Goal: Transaction & Acquisition: Book appointment/travel/reservation

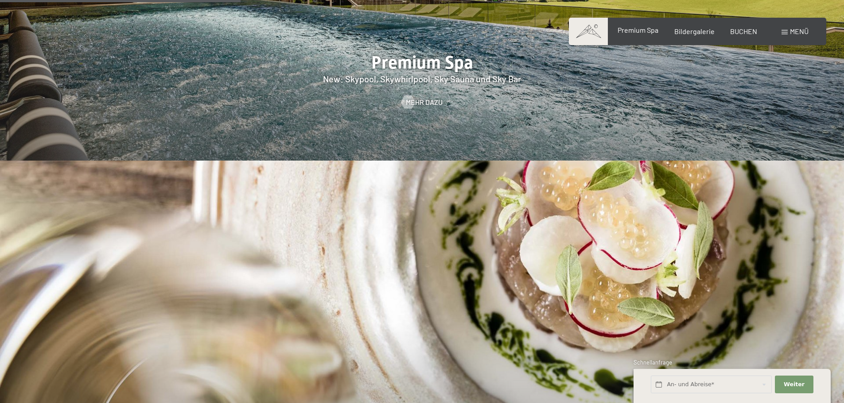
click at [654, 31] on span "Premium Spa" at bounding box center [637, 30] width 41 height 8
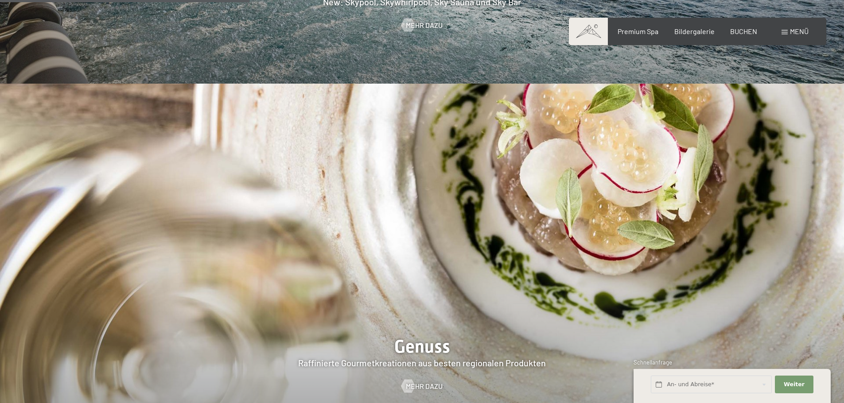
scroll to position [1505, 0]
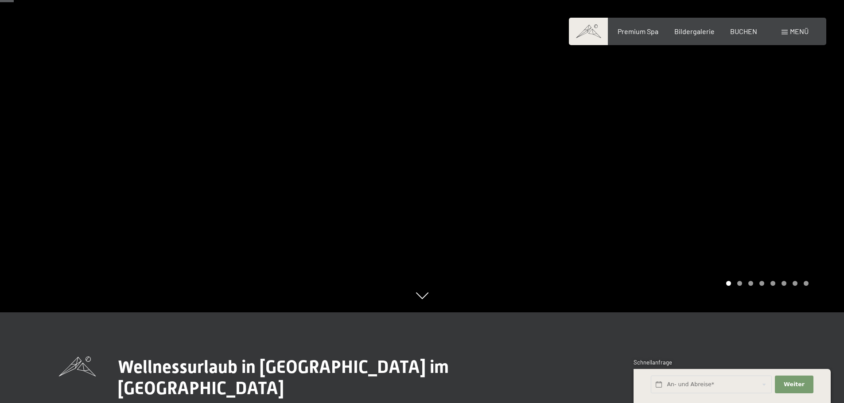
scroll to position [89, 0]
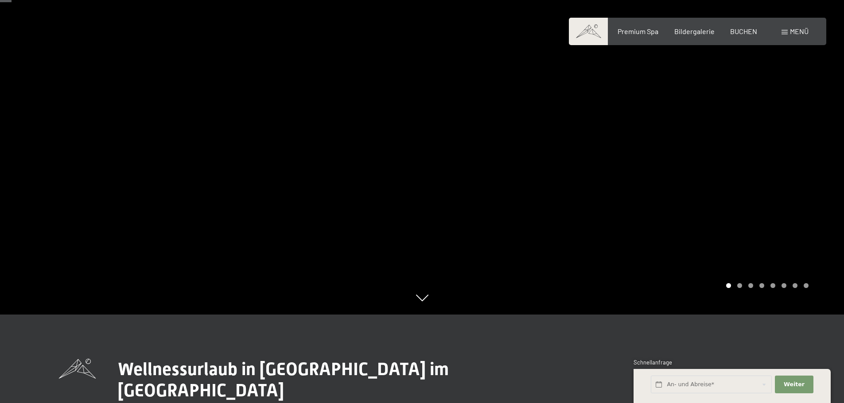
click at [759, 144] on div at bounding box center [633, 112] width 422 height 403
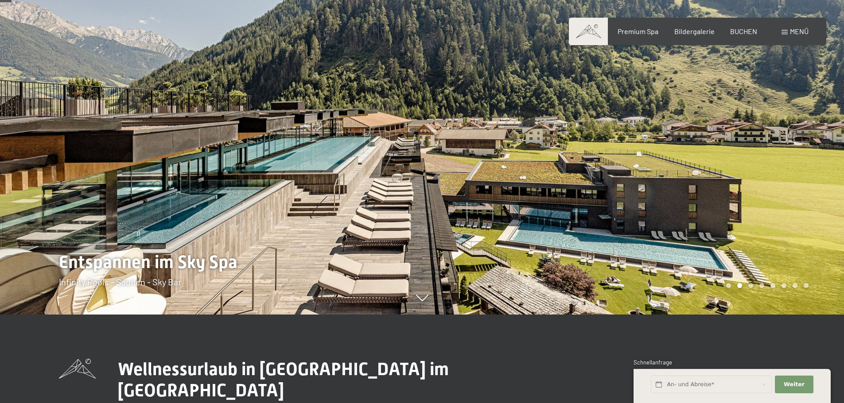
click at [759, 144] on div at bounding box center [633, 112] width 422 height 403
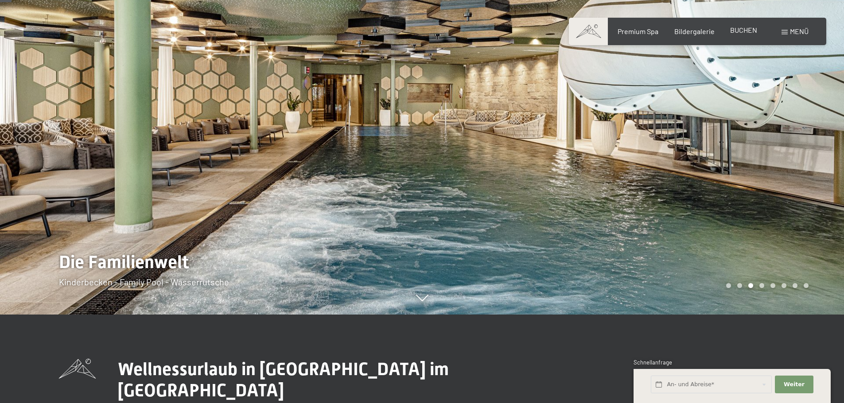
click at [749, 28] on span "BUCHEN" at bounding box center [743, 30] width 27 height 8
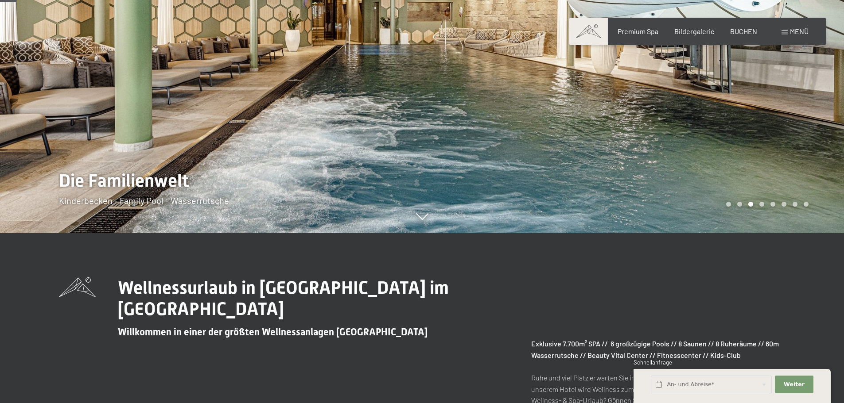
scroll to position [177, 0]
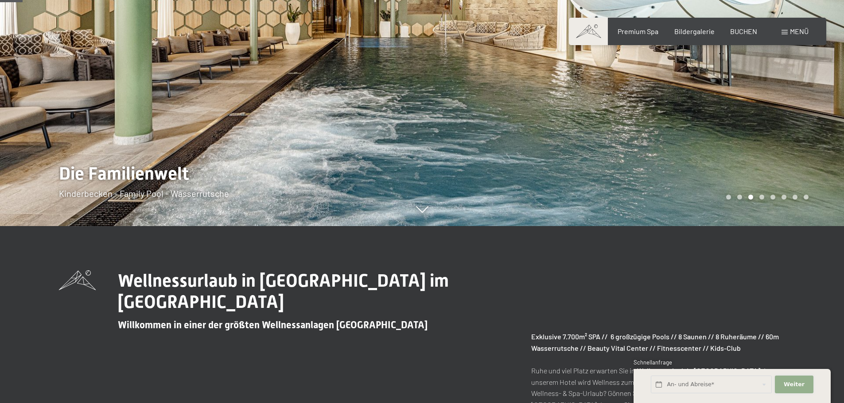
click at [784, 384] on button "Weiter Adressfelder ausblenden" at bounding box center [793, 385] width 38 height 18
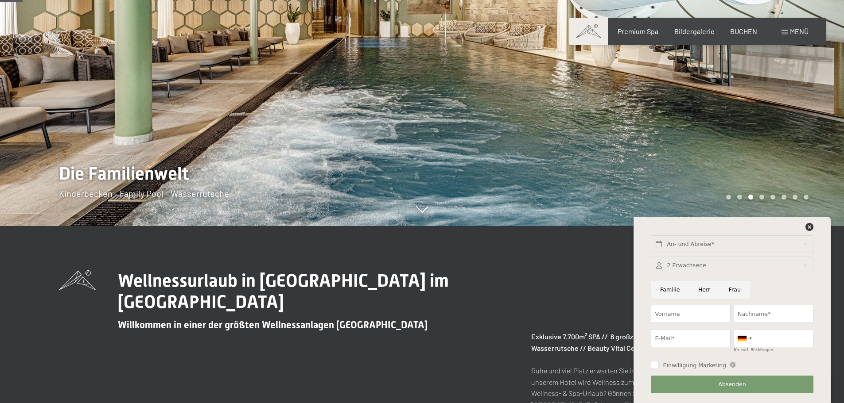
click at [700, 292] on input "Herr" at bounding box center [704, 290] width 31 height 18
radio input "true"
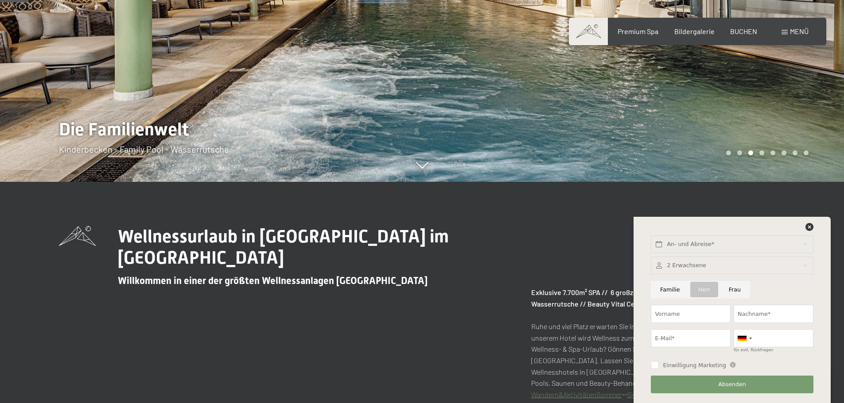
click at [807, 232] on div "An- und Abreise*" at bounding box center [731, 244] width 165 height 24
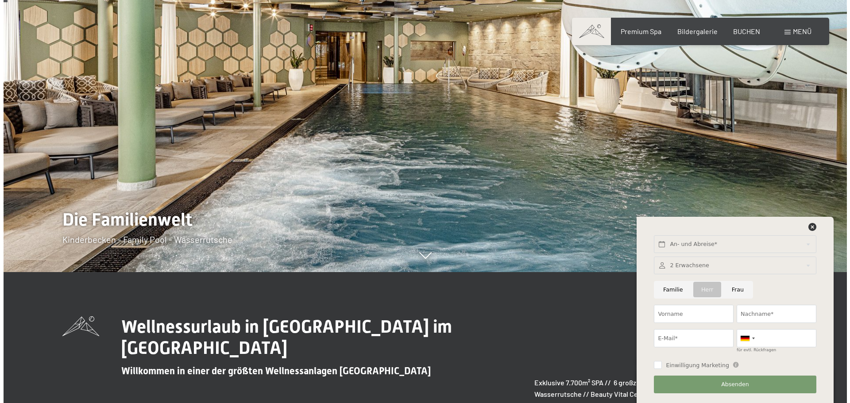
scroll to position [0, 0]
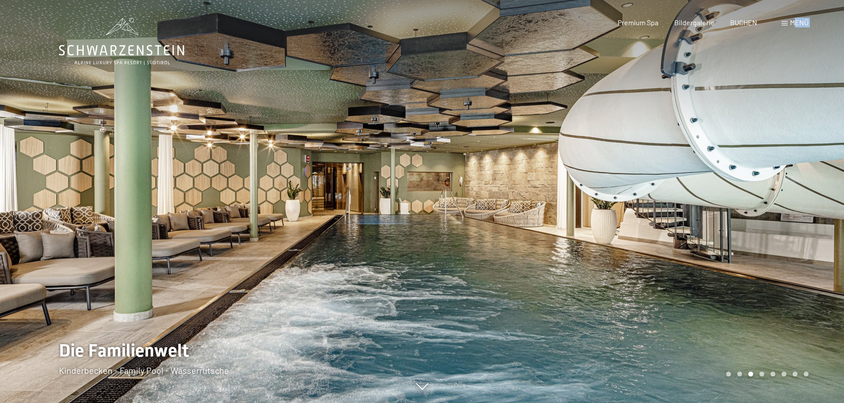
click at [793, 18] on div "Buchen Anfragen Premium Spa Bildergalerie BUCHEN Menü DE IT EN Gutschein Bilder…" at bounding box center [697, 23] width 222 height 10
click at [793, 22] on span "Menü" at bounding box center [798, 22] width 19 height 8
